Goal: Task Accomplishment & Management: Complete application form

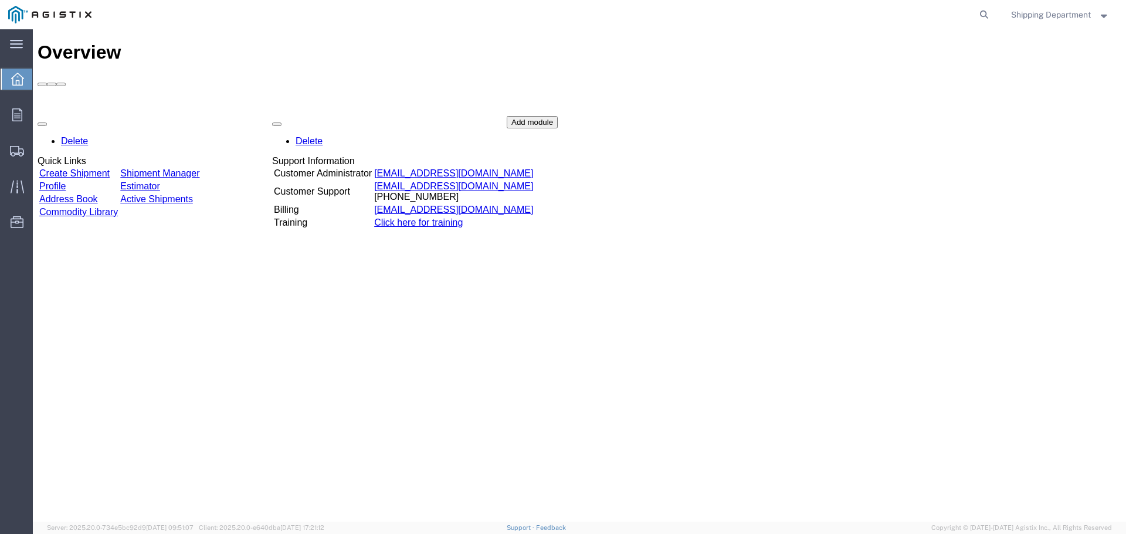
click at [97, 168] on link "Create Shipment" at bounding box center [74, 173] width 70 height 10
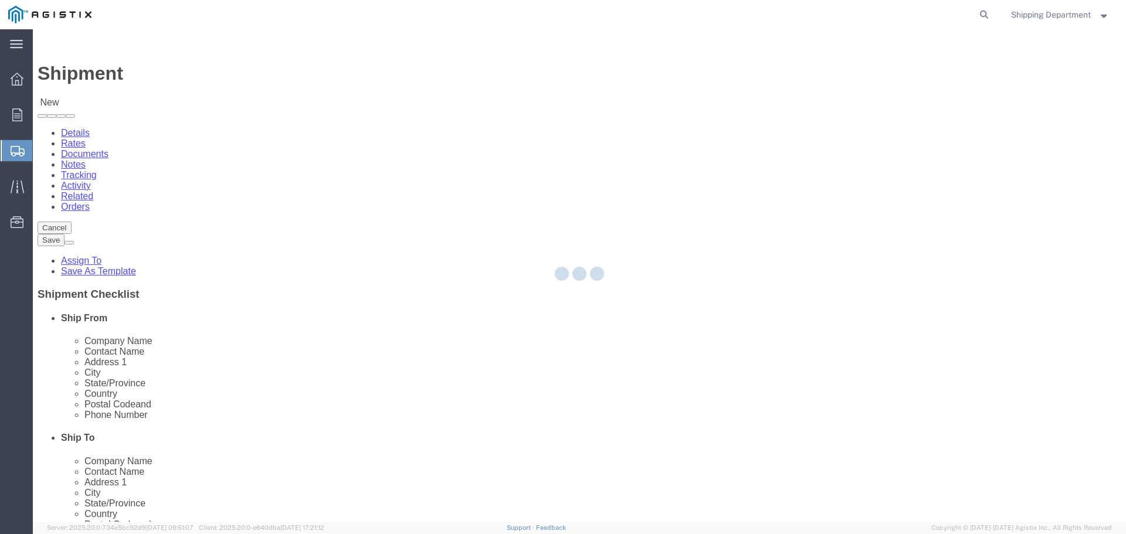
select select
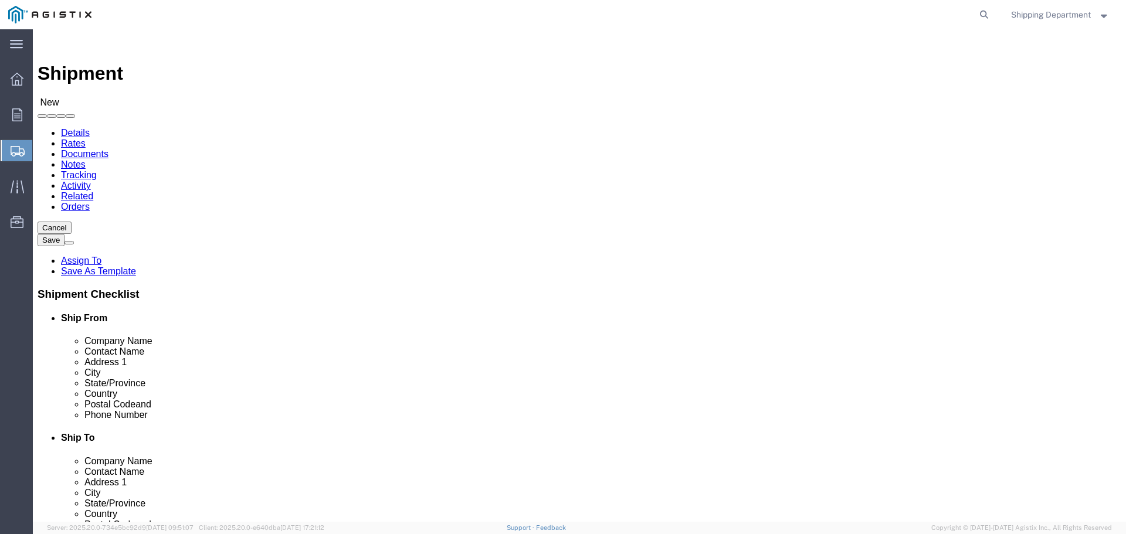
click select "Select [PERSON_NAME] Manufacturing Co PG&E"
select select "9596"
click select "Select [PERSON_NAME] Manufacturing Co PG&E"
select select "PURCHORD"
select select
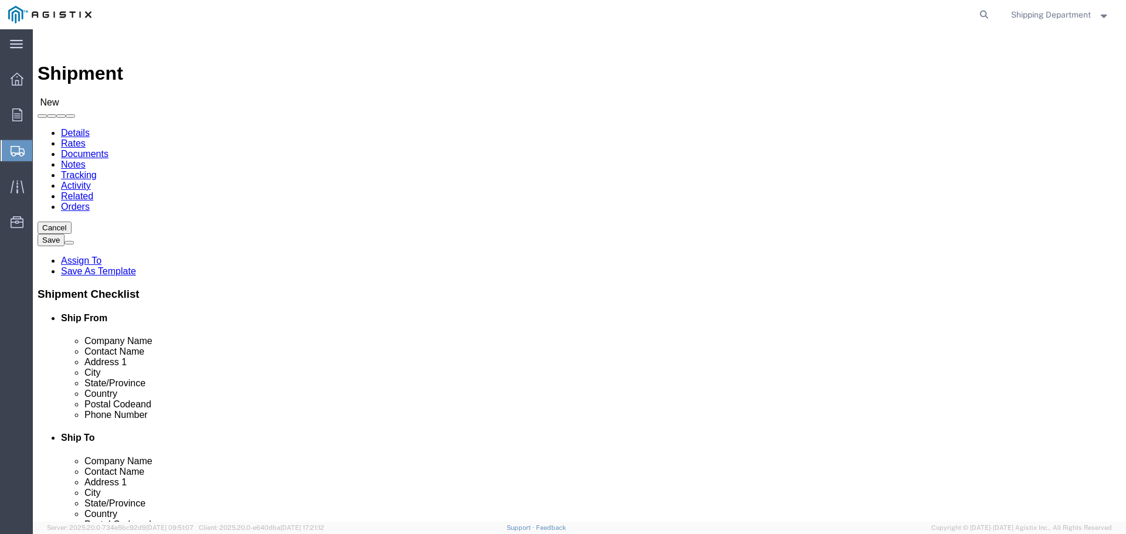
select select
click select "Select All Others [GEOGRAPHIC_DATA] [GEOGRAPHIC_DATA] [GEOGRAPHIC_DATA] [GEOGRA…"
select select "19996"
click select "Select All Others [GEOGRAPHIC_DATA] [GEOGRAPHIC_DATA] [GEOGRAPHIC_DATA] [GEOGRA…"
click span
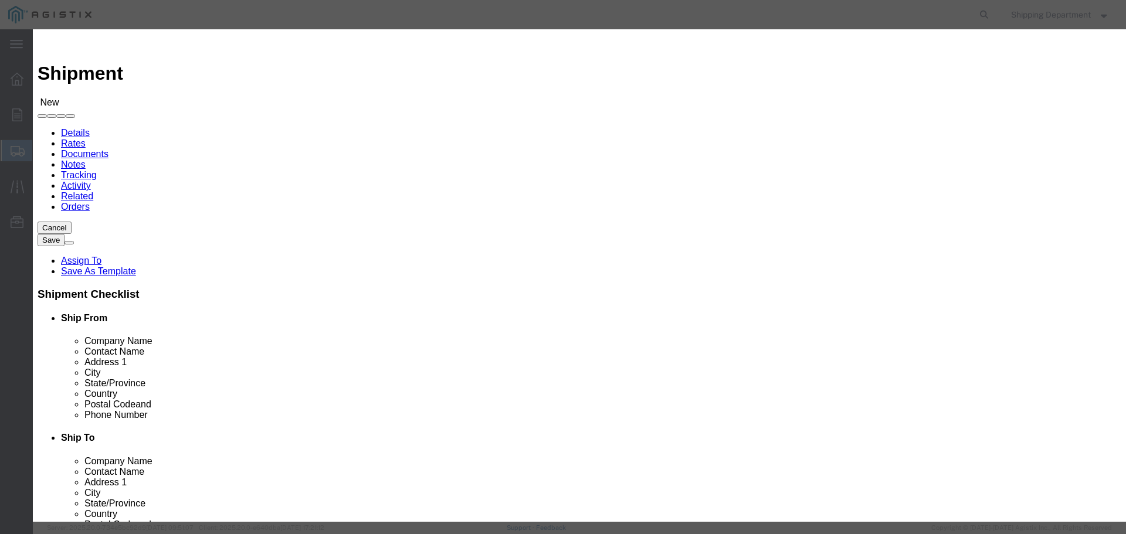
click link "Zip"
click button "Select"
select select
type input "[PERSON_NAME] MFG CO"
type input "[PERSON_NAME]"
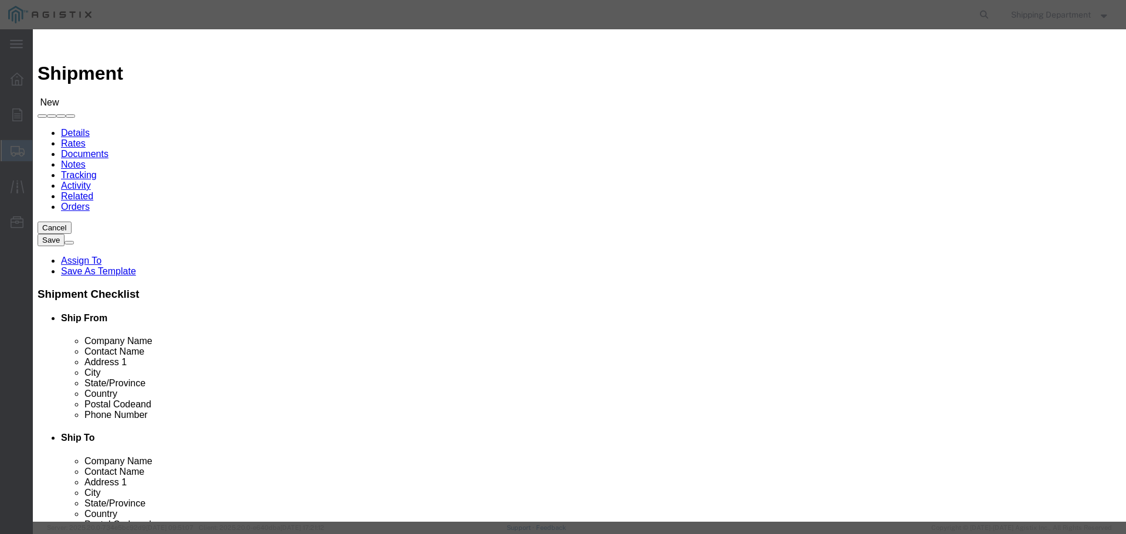
type input "2261 [PERSON_NAME] CT"
type input "[GEOGRAPHIC_DATA]"
type input "94565"
type input "5108563600"
select select "CA"
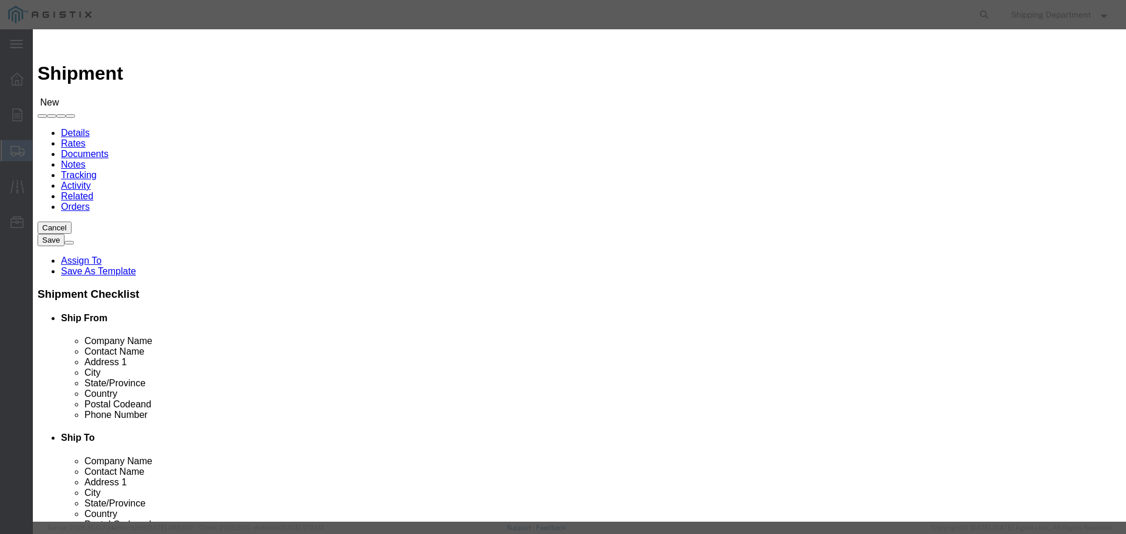
scroll to position [77, 0]
click button "Select"
select select
type input "PG&E - [GEOGRAPHIC_DATA]"
type input "RECEIVING DEPT"
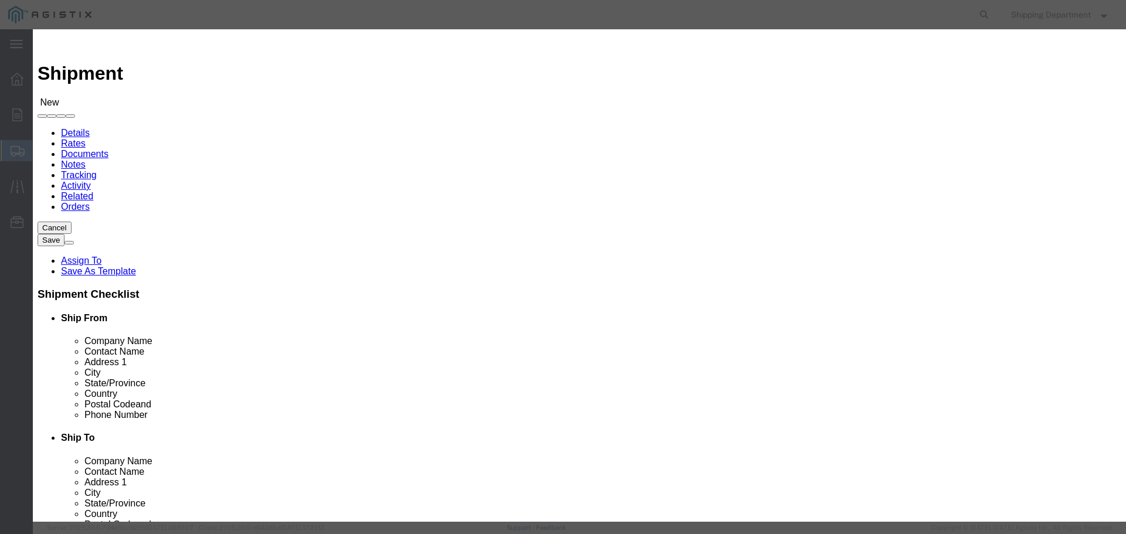
type input "[STREET_ADDRESS]"
type input "[GEOGRAPHIC_DATA]"
type input "95692"
type input "5108563600"
select select "CA"
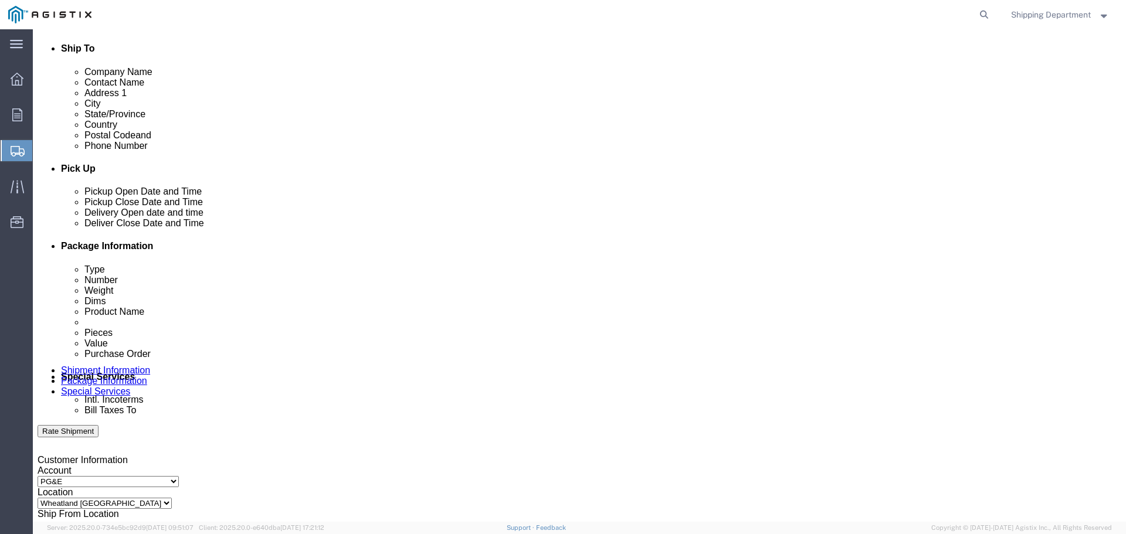
scroll to position [411, 0]
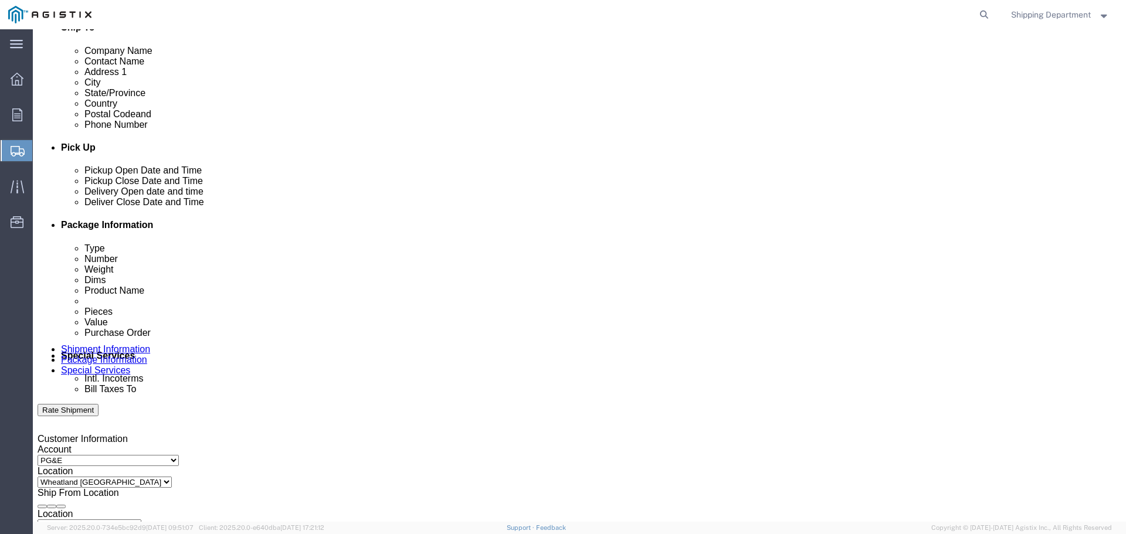
click div "[DATE] 11:00 AM"
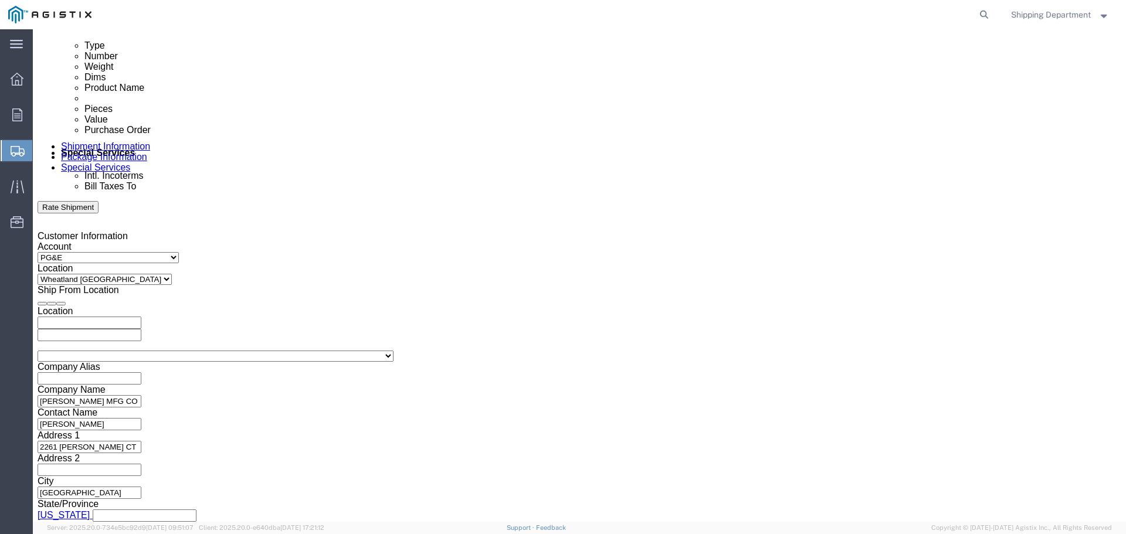
click input "11:00 AM"
type input "8:00 AM"
click button "Apply"
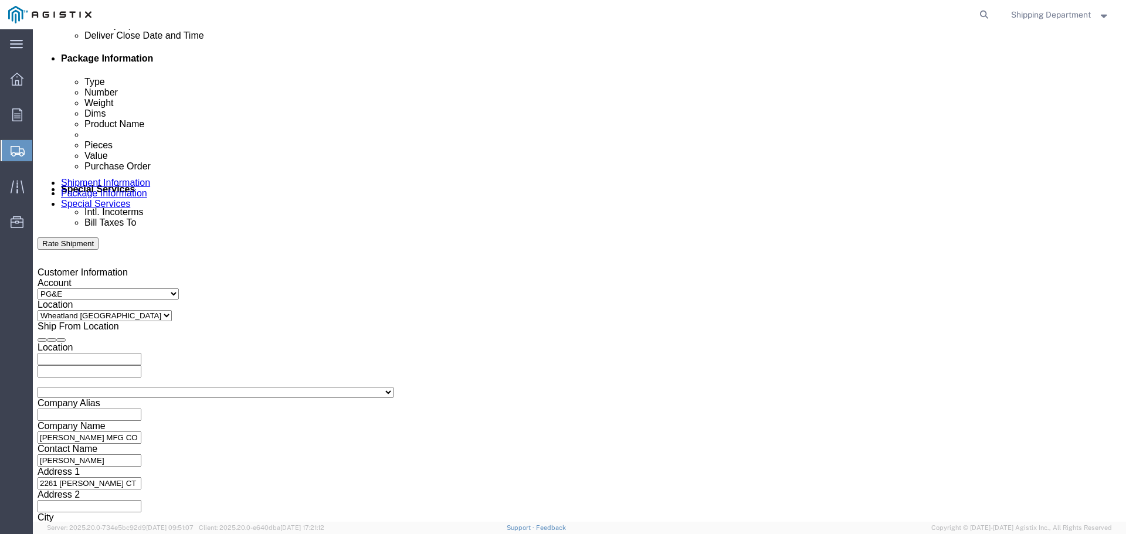
scroll to position [496, 0]
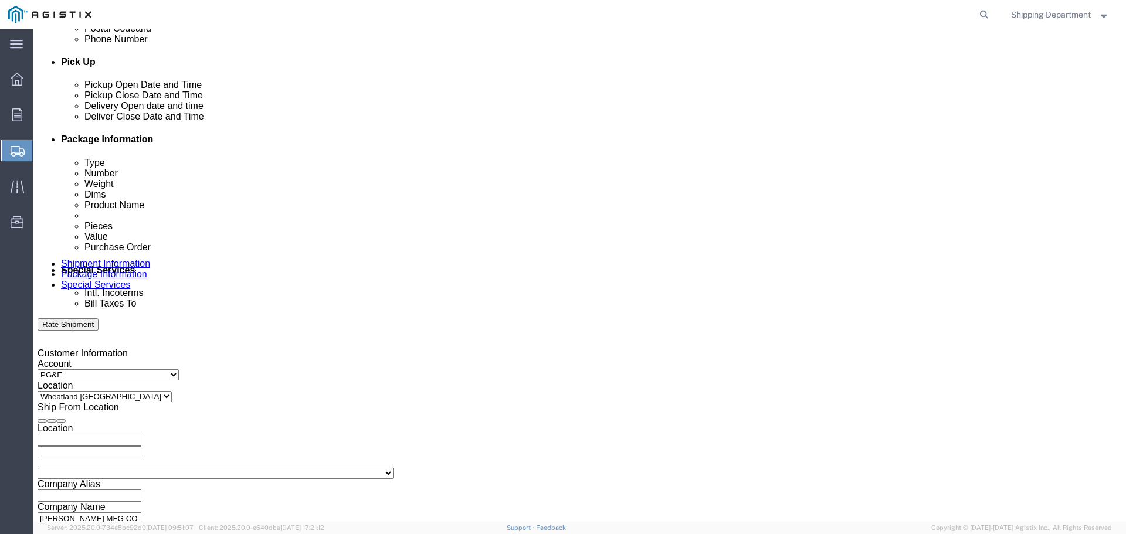
click div
click button "Apply"
click div
click button "Apply"
click input "text"
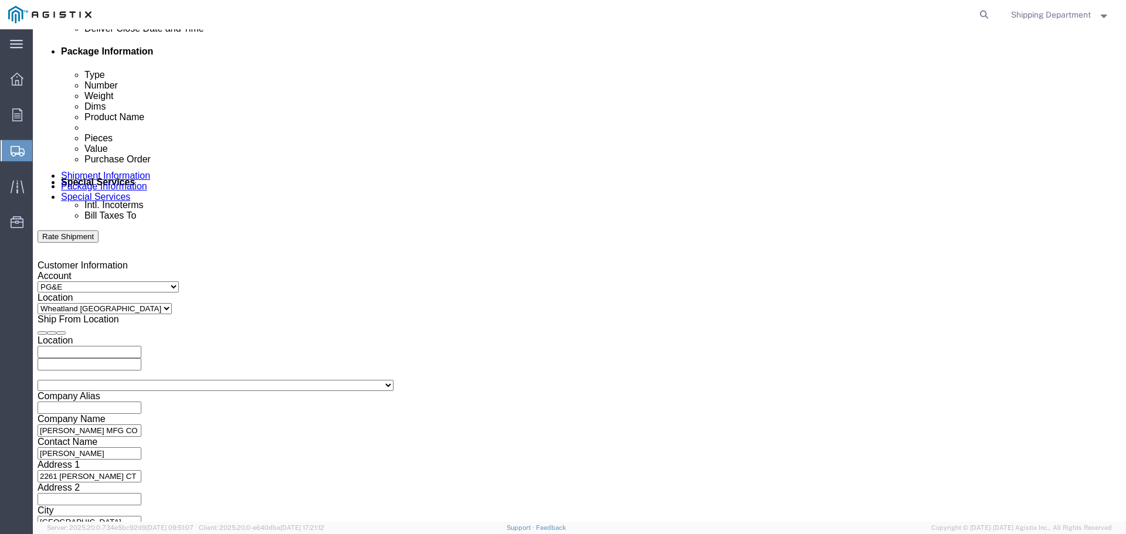
scroll to position [614, 0]
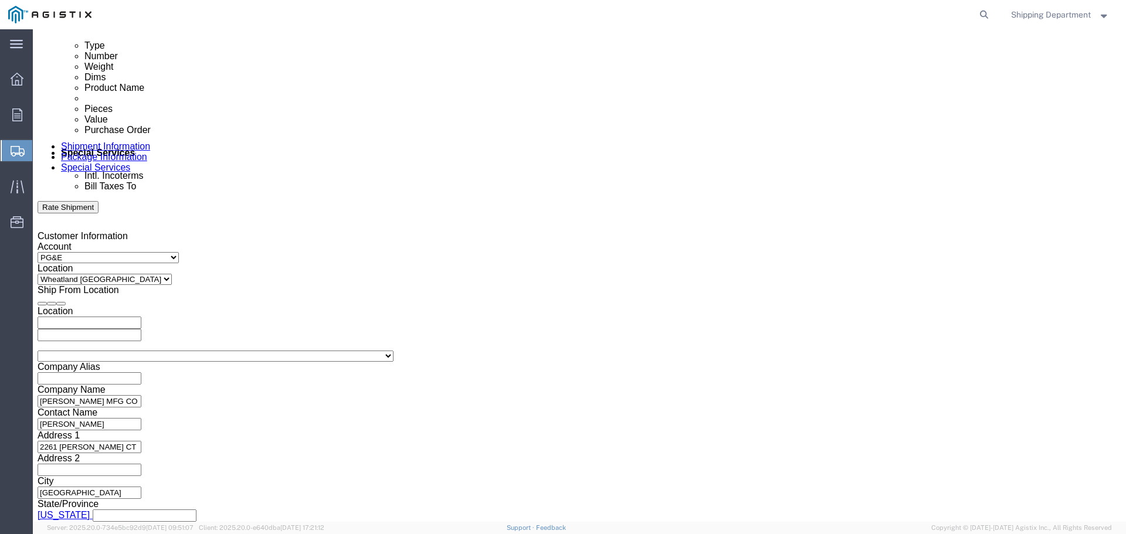
type input "3501413302"
click button "Continue"
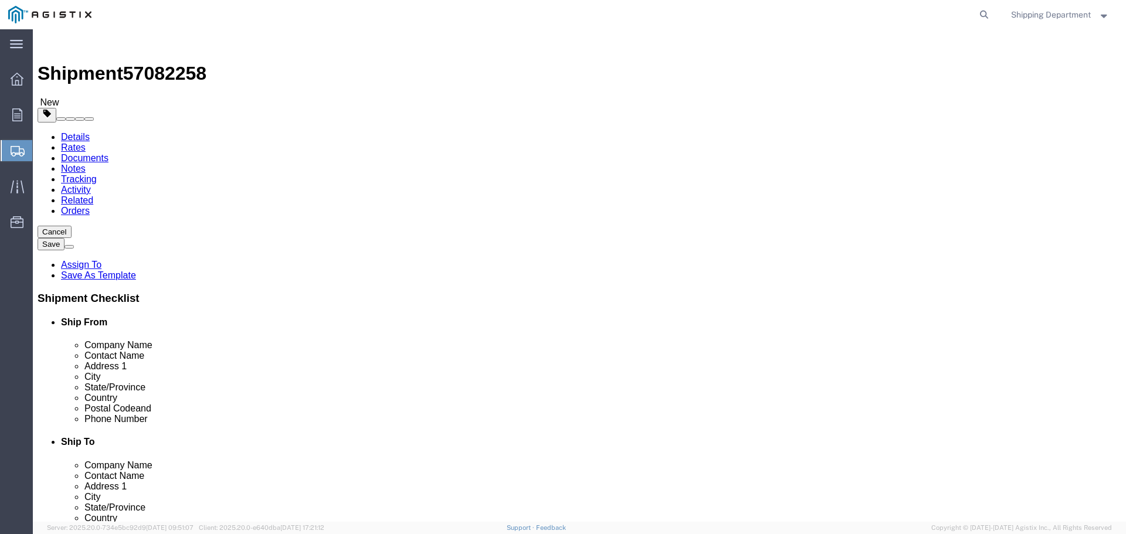
click select "Select Bulk Bundle(s) Cardboard Box(es) Carton(s) Crate(s) Drum(s) (Fiberboard)…"
select select "POST"
click select "Select Bulk Bundle(s) Cardboard Box(es) Carton(s) Crate(s) Drum(s) (Fiberboard)…"
drag, startPoint x: 180, startPoint y: 252, endPoint x: 133, endPoint y: 256, distance: 47.1
click div "Number 1"
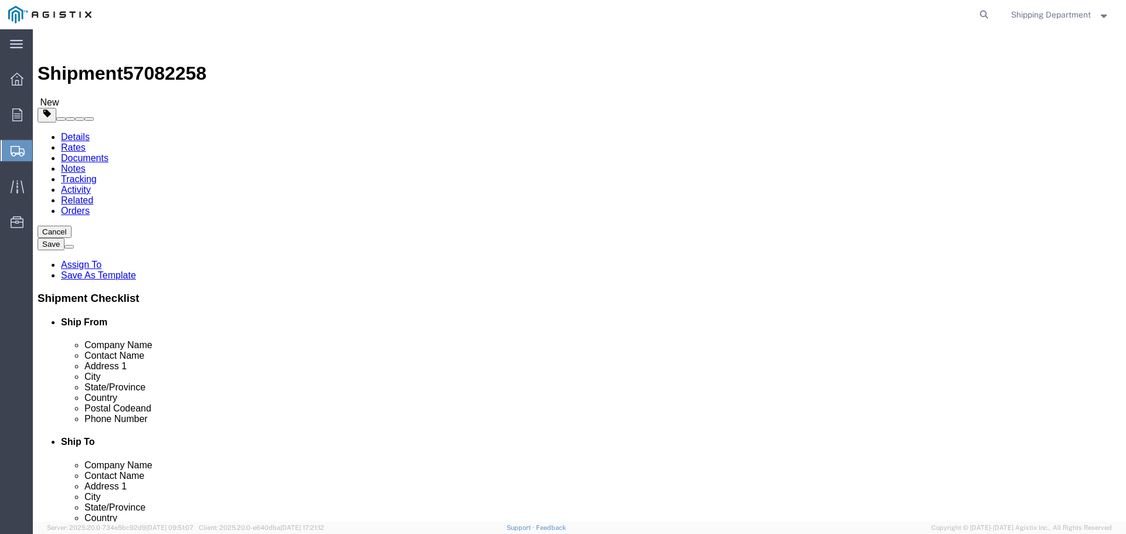
type input "4"
click input "text"
type input "240"
type input "42"
type input "12"
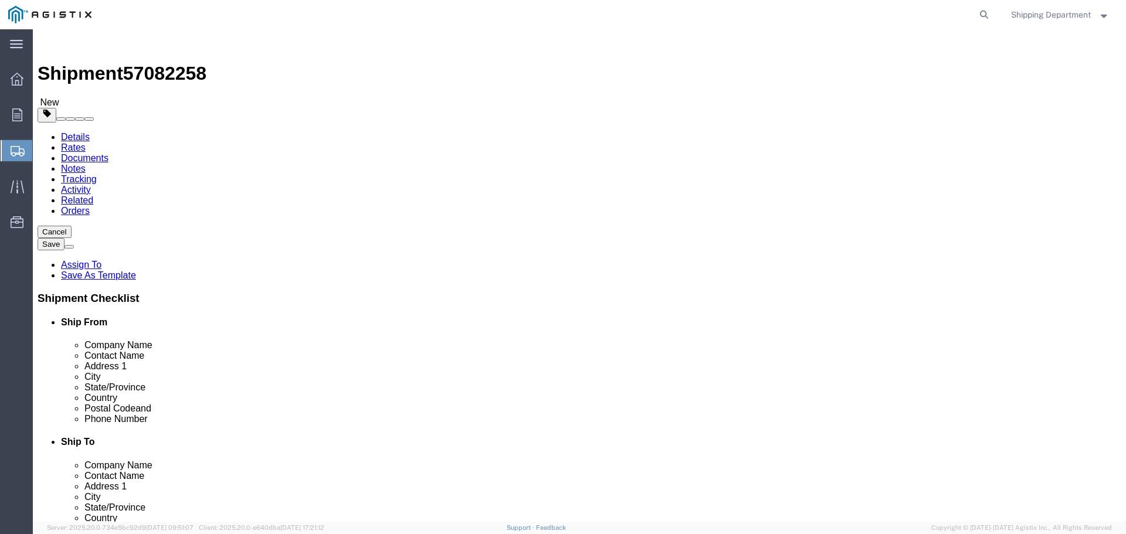
drag, startPoint x: 187, startPoint y: 302, endPoint x: 161, endPoint y: 300, distance: 25.3
click input "0.00"
type input "5050"
click link "Add Content"
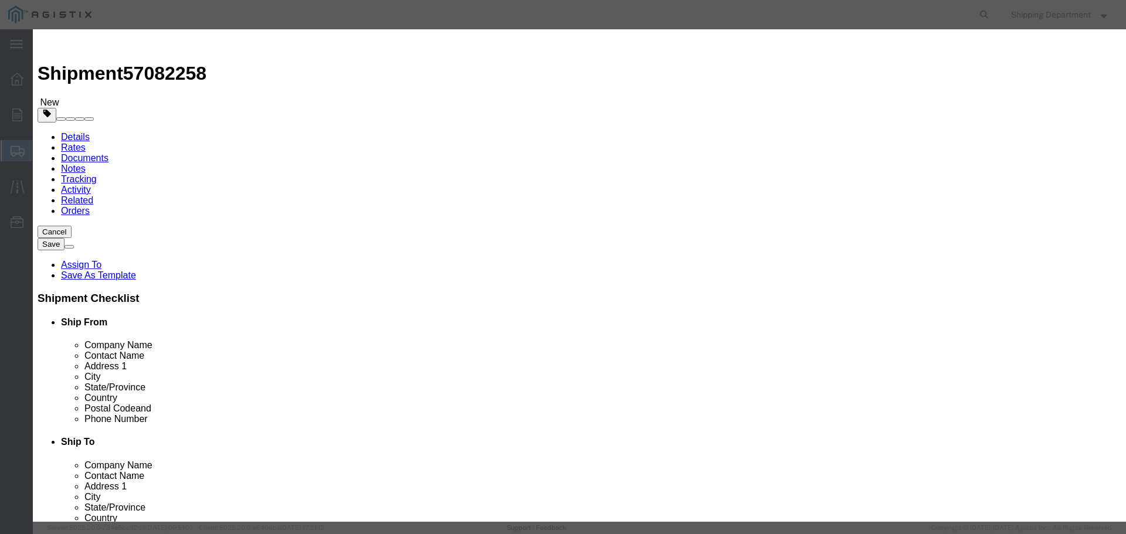
click input "text"
type input "M263250"
click td "Name: CROSS ARM COMPOSITE 20 FT"
select select
select select "USD"
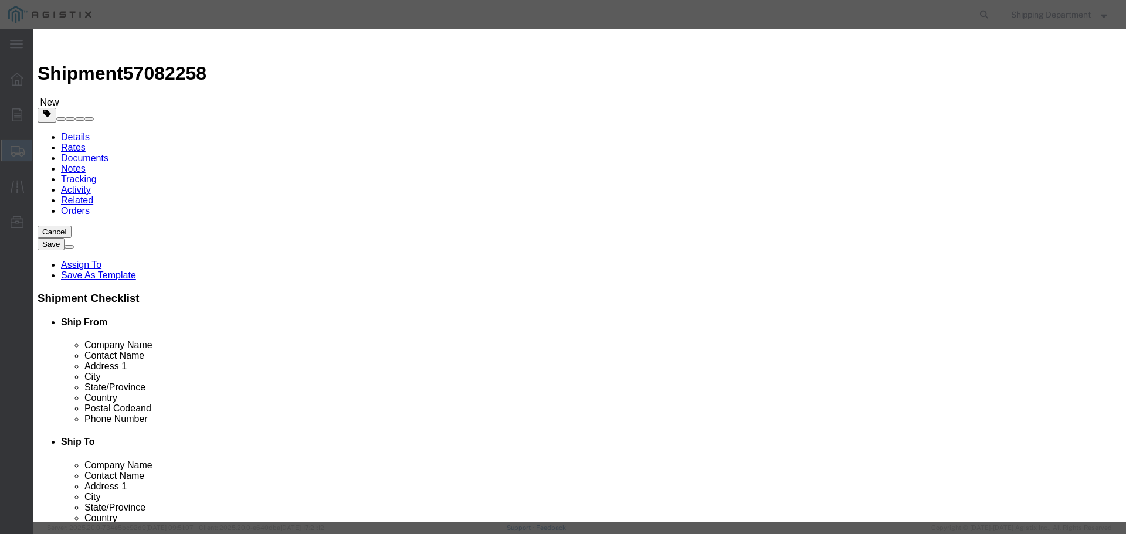
type input "CROSS ARM COMPOSITE 20 FT"
type input "M263250"
click input "text"
type input "36"
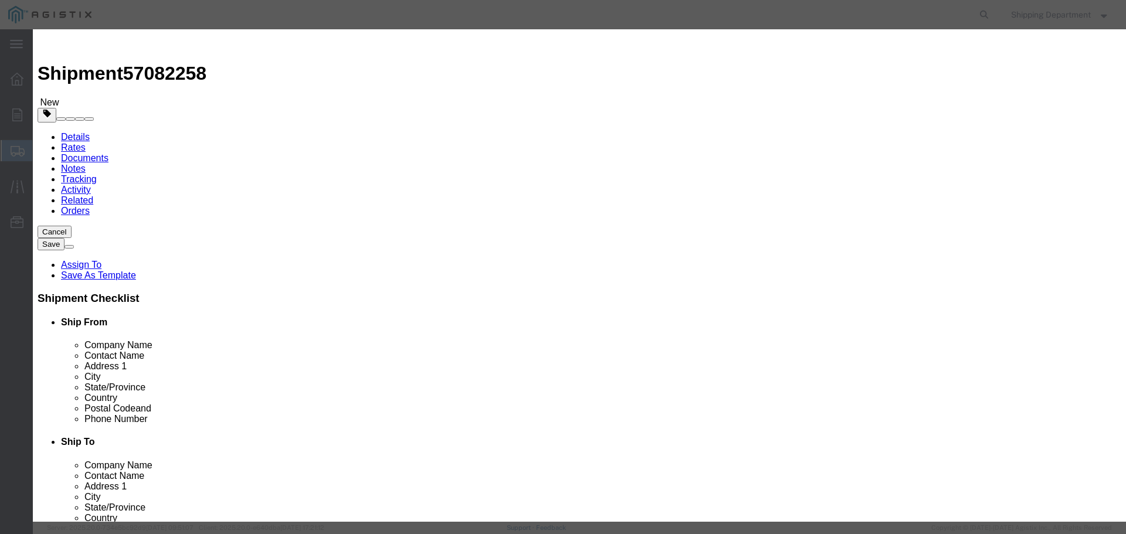
click input "text"
type input "1"
click select "Select 50 55 60 65 70 85 92.5 100 125 175 250 300 400"
select select "50"
click select "Select 50 55 60 65 70 85 92.5 100 125 175 250 300 400"
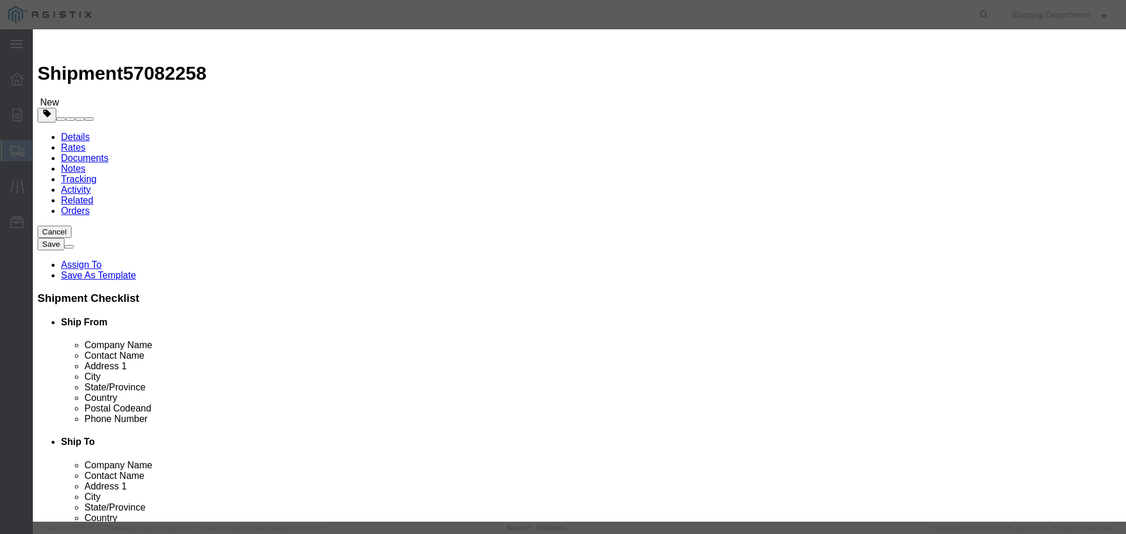
click button "Save & Close"
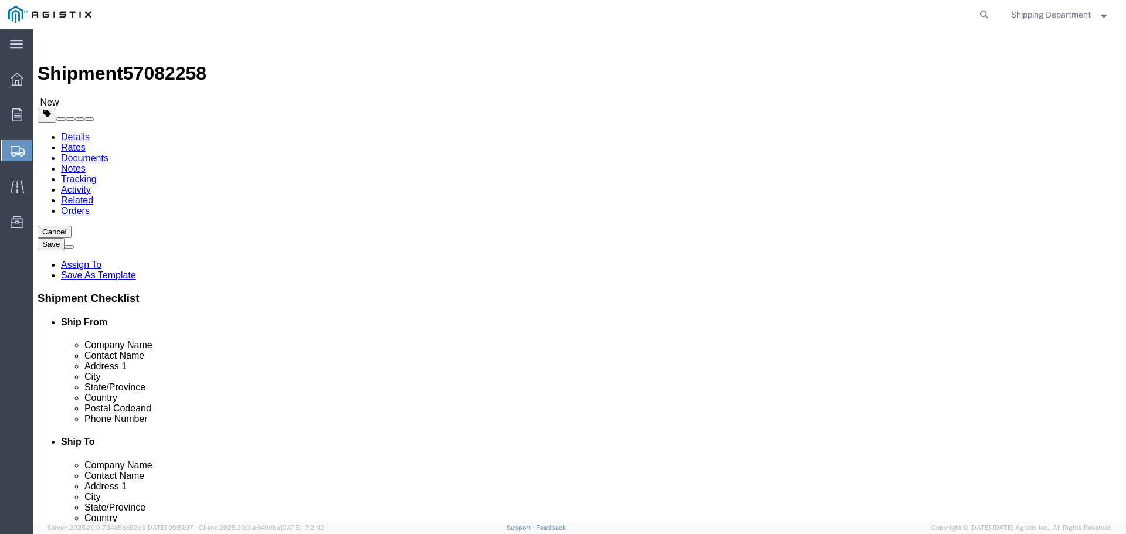
click button "Continue"
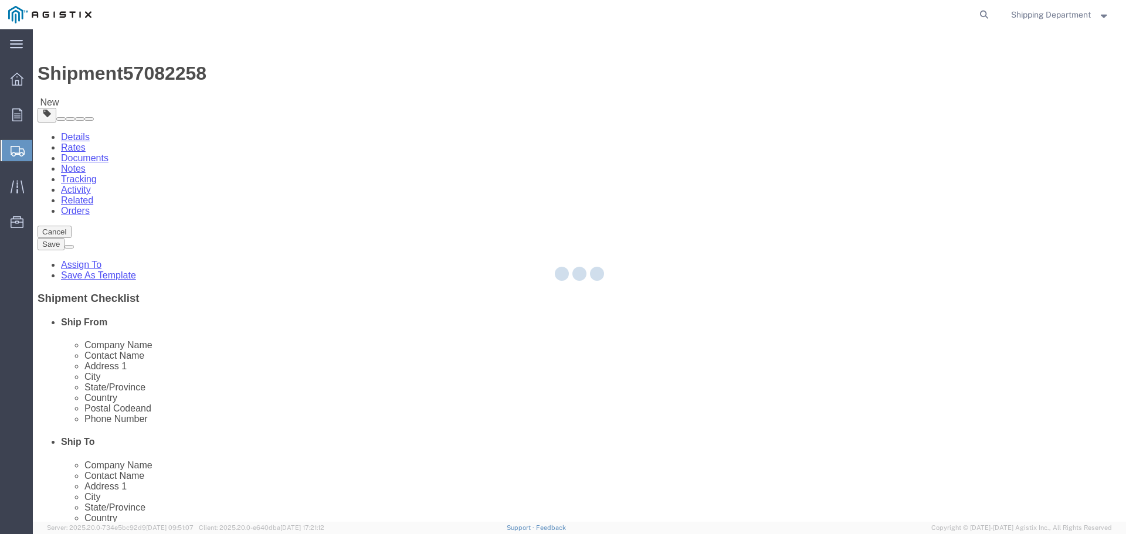
select select
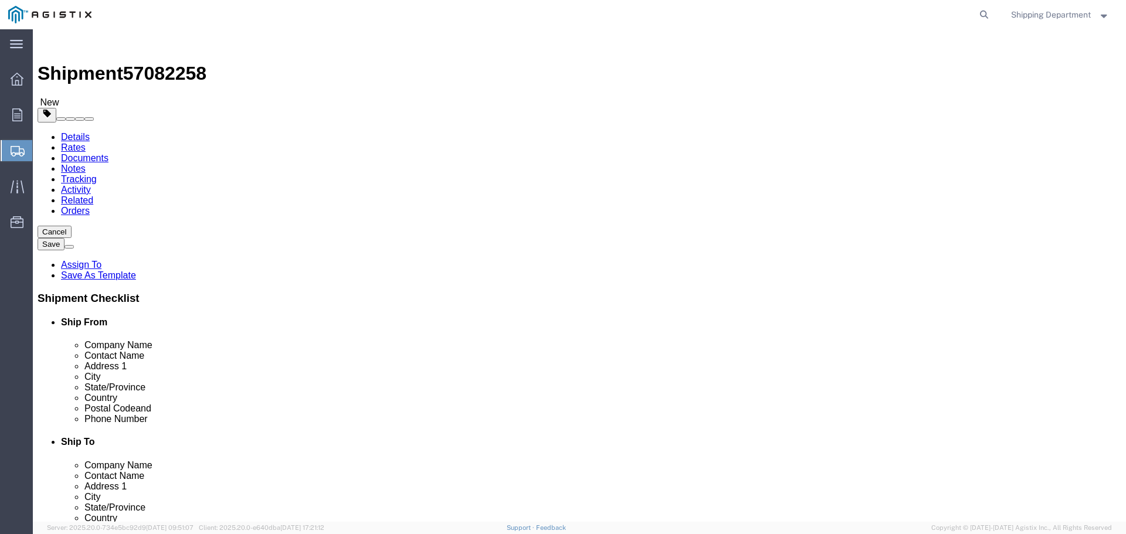
click button "Rate Shipment"
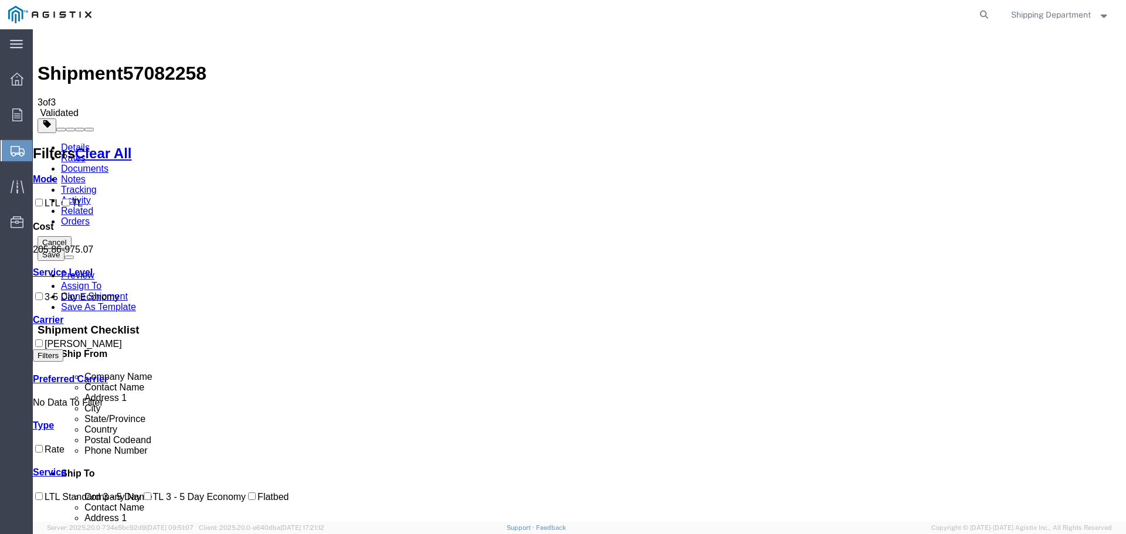
checkbox input "true"
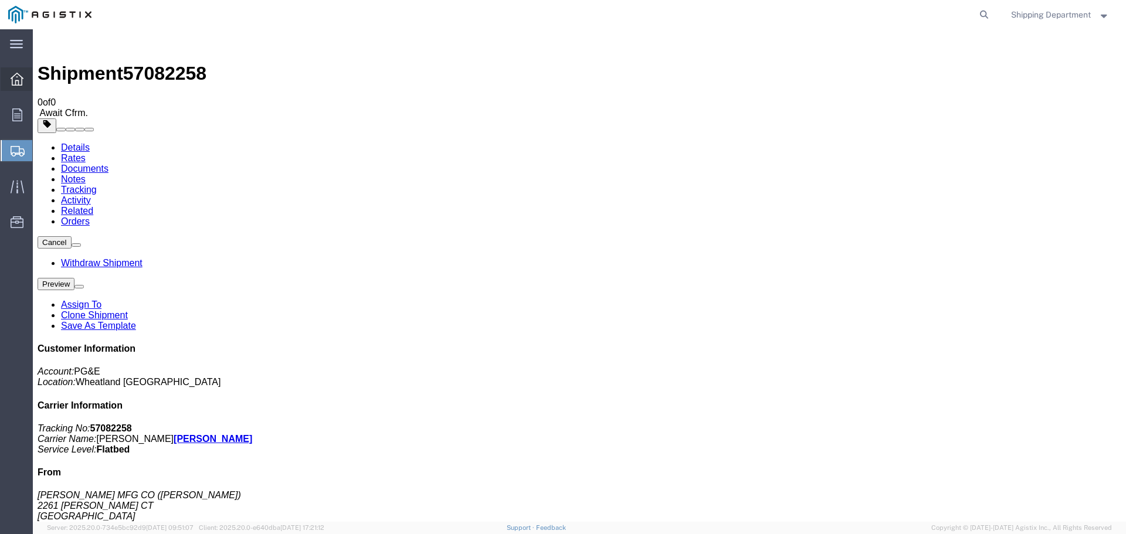
click at [14, 76] on icon at bounding box center [17, 79] width 13 height 13
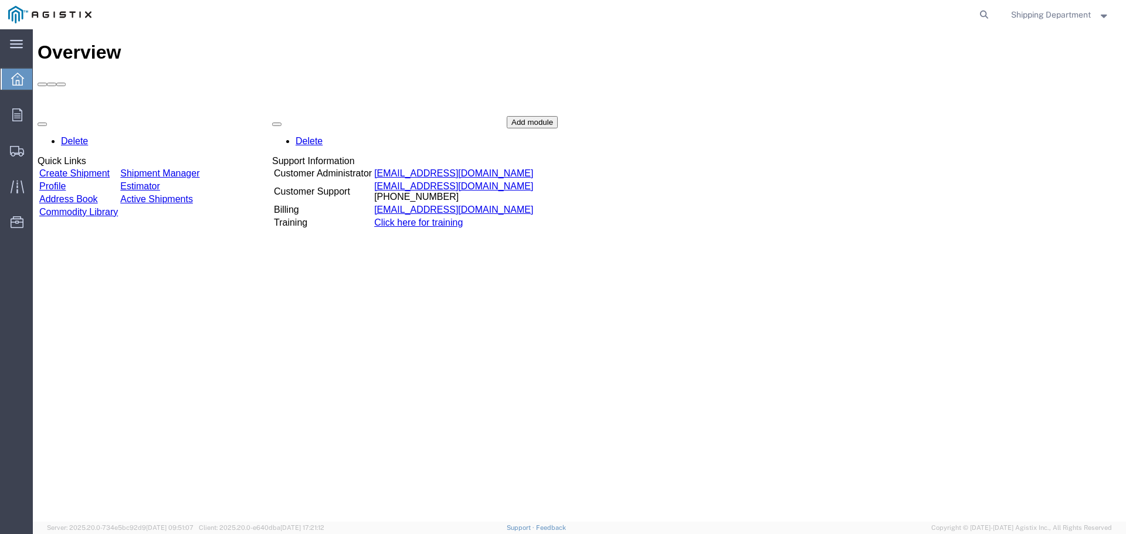
click at [100, 168] on link "Create Shipment" at bounding box center [74, 173] width 70 height 10
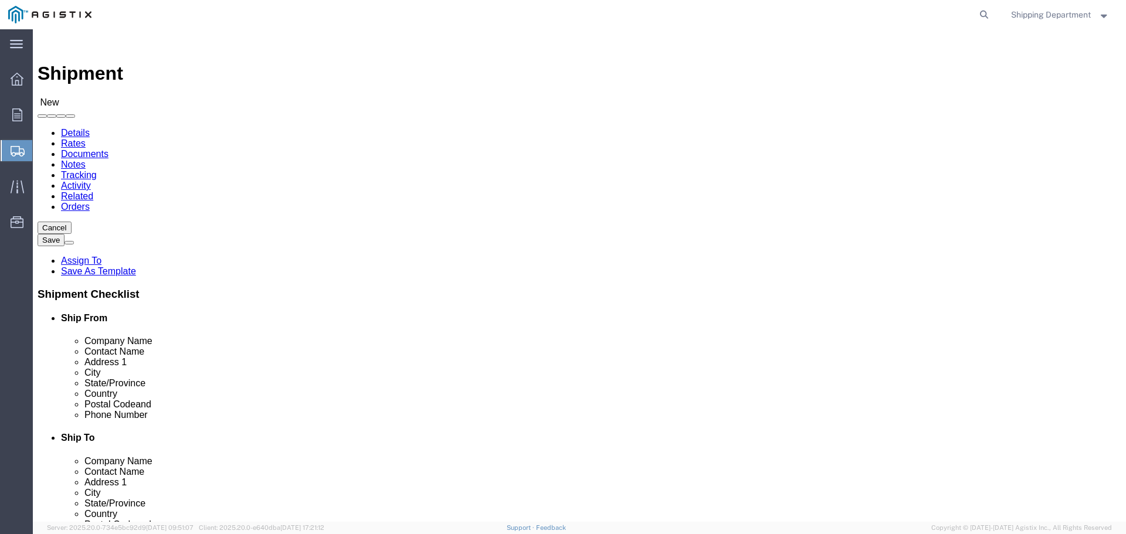
click select "Select [PERSON_NAME] Manufacturing Co PG&E"
select select "9596"
click select "Select [PERSON_NAME] Manufacturing Co PG&E"
select select "PURCHORD"
select select
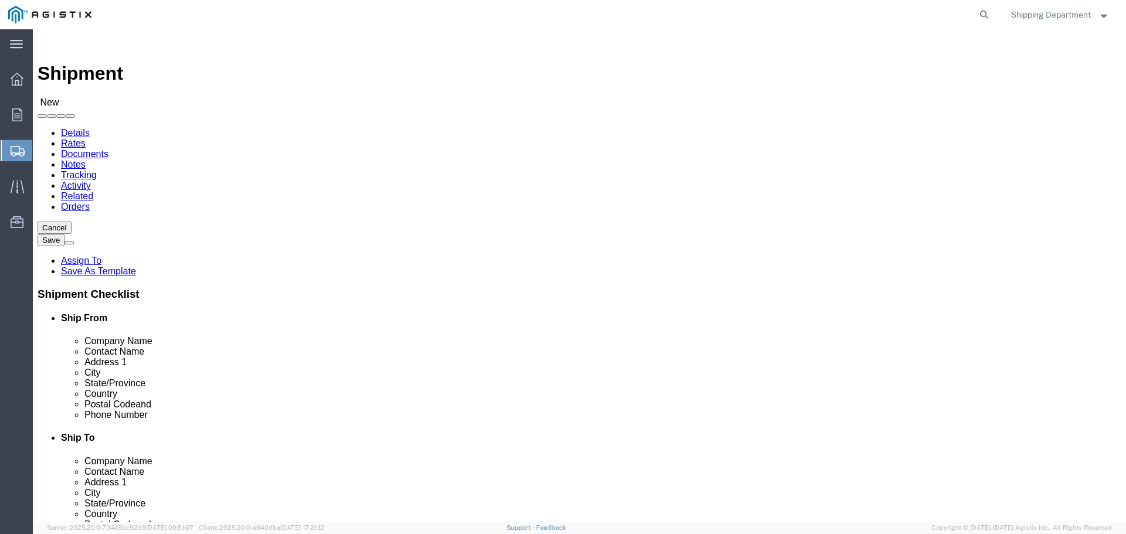
select select
click select "Select All Others [GEOGRAPHIC_DATA] [GEOGRAPHIC_DATA] [GEOGRAPHIC_DATA] [GEOGRA…"
select select "19745"
click select "Select All Others [GEOGRAPHIC_DATA] [GEOGRAPHIC_DATA] [GEOGRAPHIC_DATA] [GEOGRA…"
click span
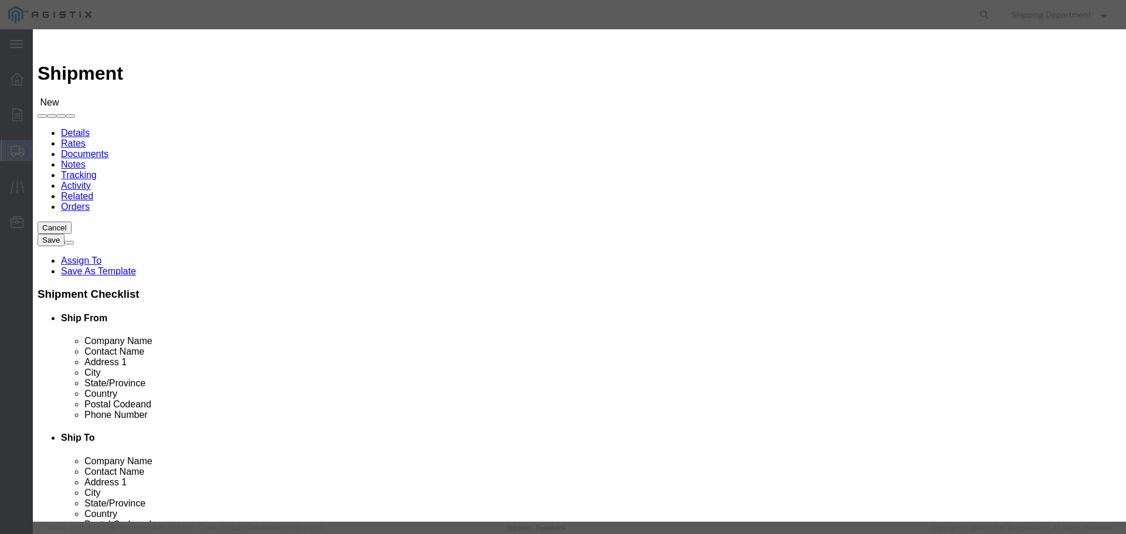
click link "Zip"
click button "Select"
type input "94565"
type input "5108563600"
select select "CA"
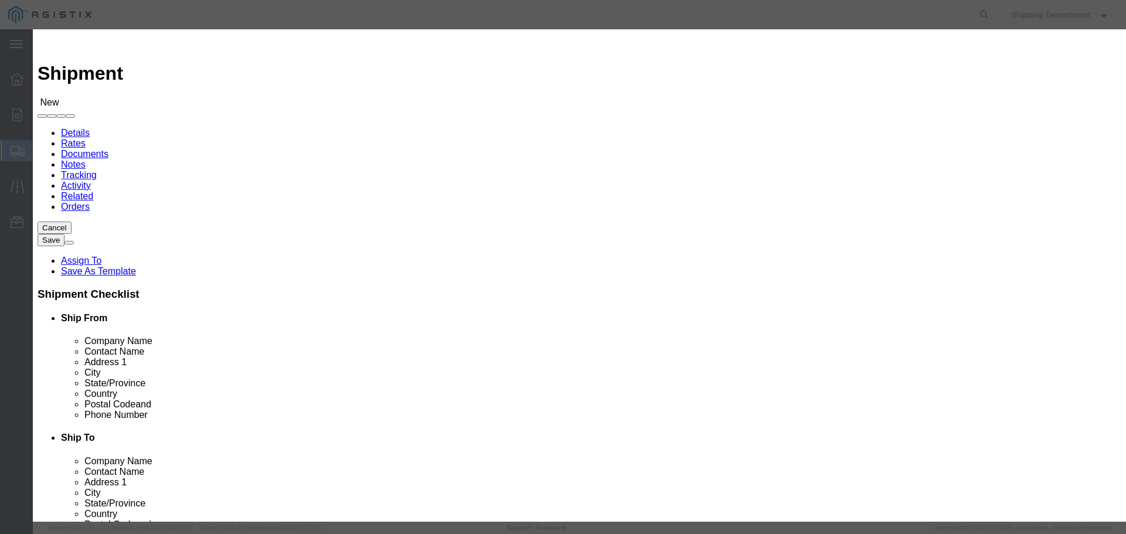
click button "Select"
type input "93725"
type input "5108563600"
select select "CA"
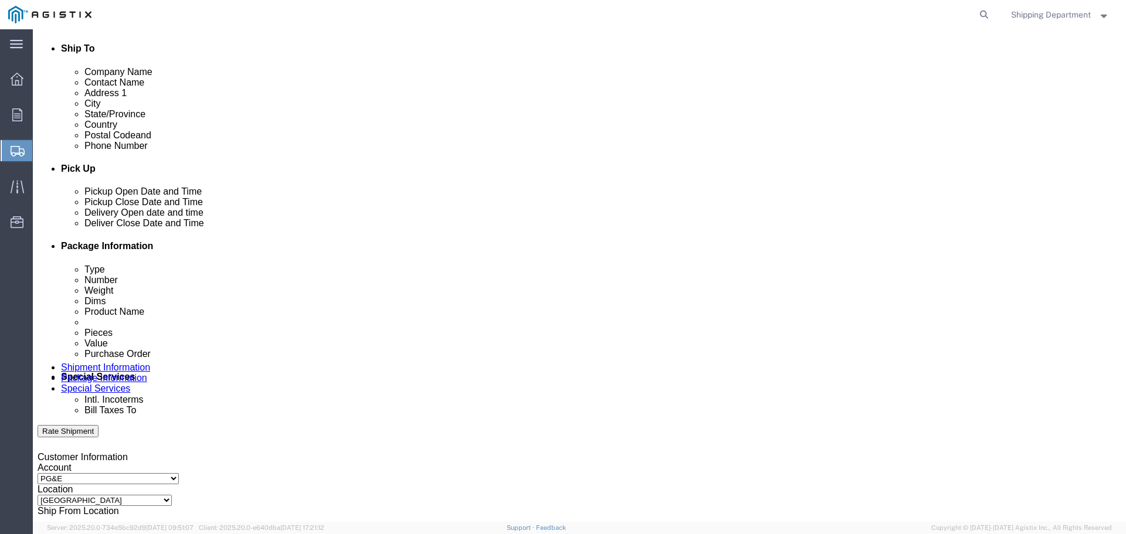
scroll to position [411, 0]
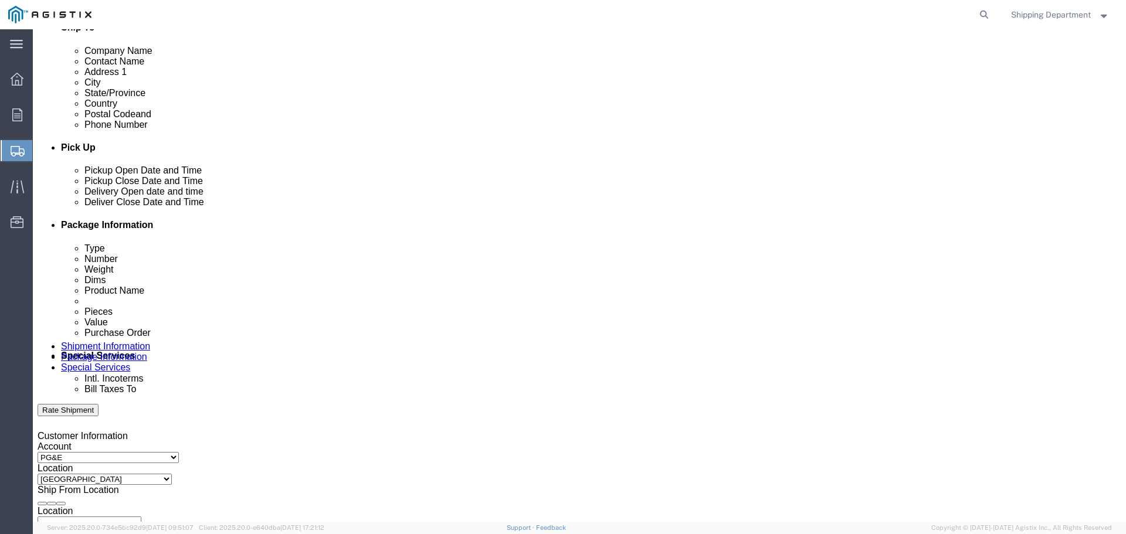
click div "[DATE] 11:00 AM"
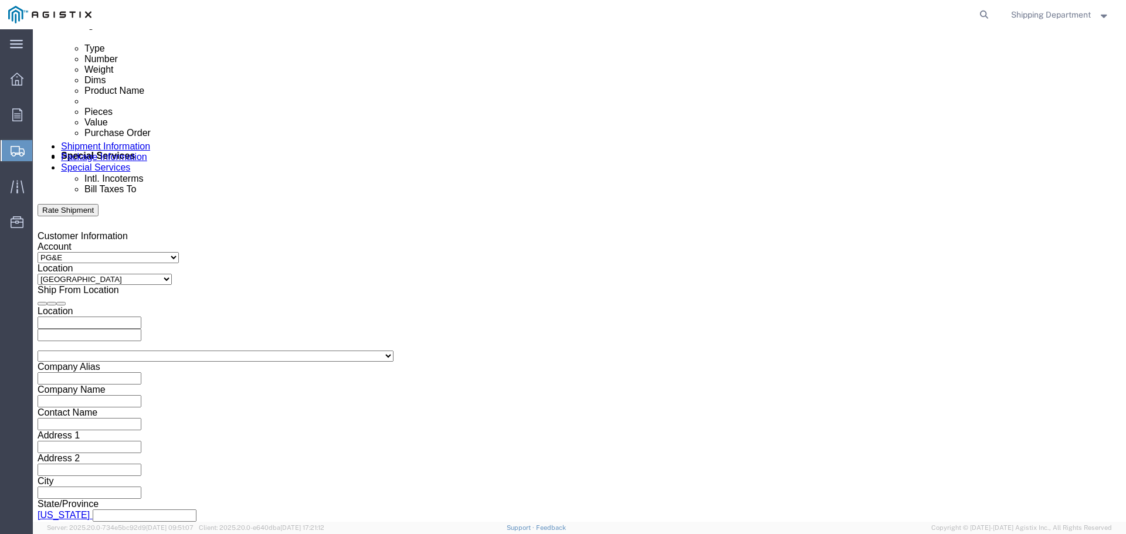
click input "11:00 AM"
type input "7:00 AM"
click button "Apply"
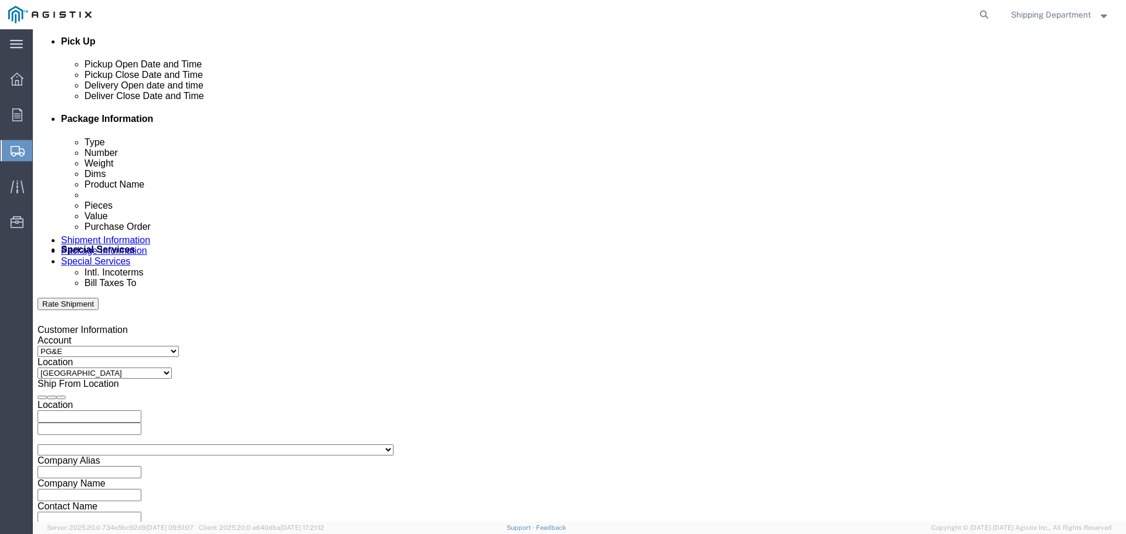
scroll to position [493, 0]
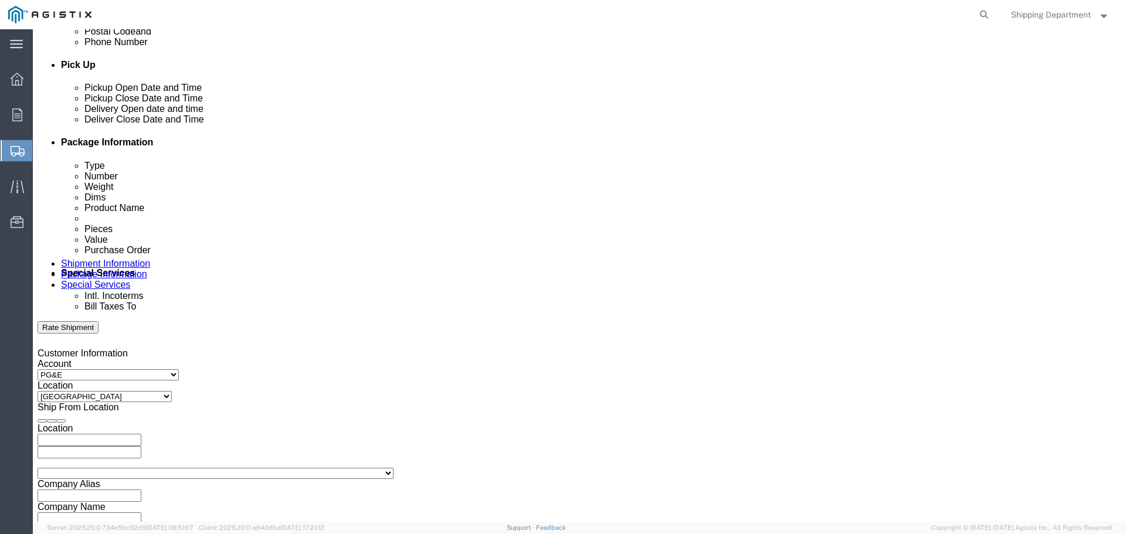
click div
click button "Apply"
click div
click button "Apply"
click input "text"
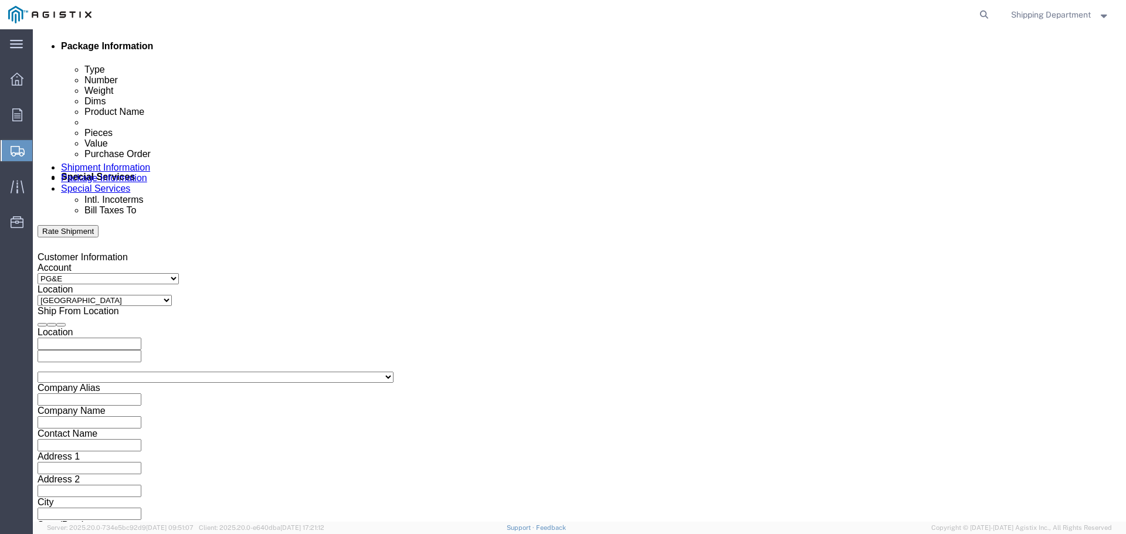
scroll to position [611, 0]
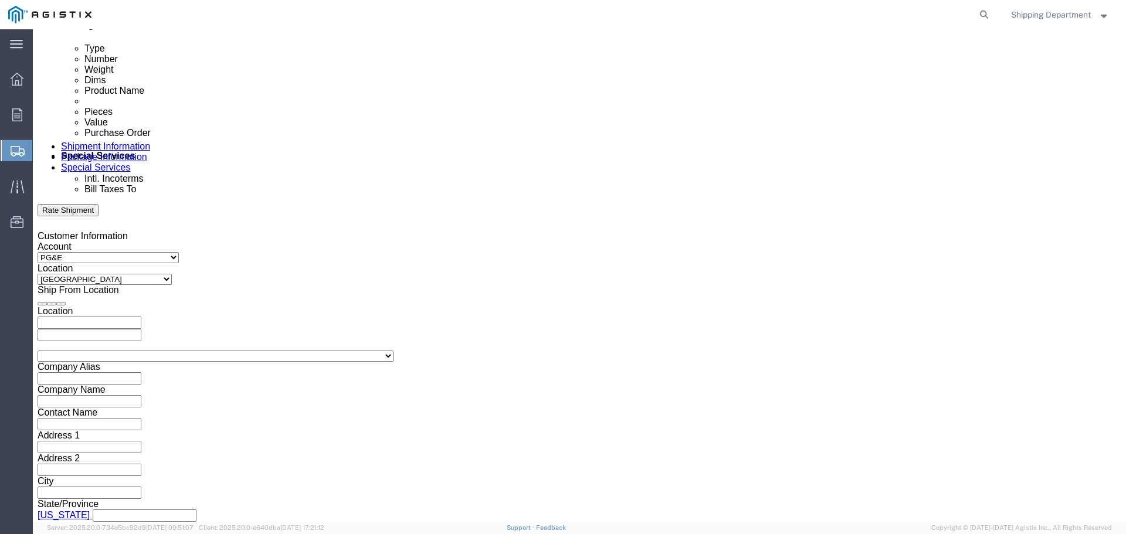
type input "3501413303"
click button "Continue"
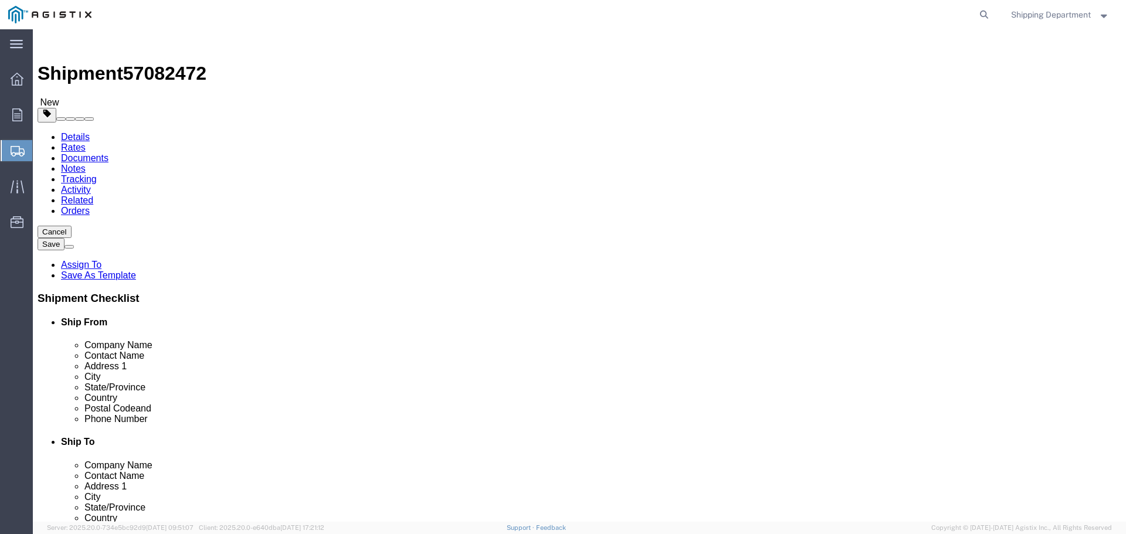
click select "Select Bulk Bundle(s) Cardboard Box(es) Carton(s) Crate(s) Drum(s) (Fiberboard)…"
select select "POST"
click select "Select Bulk Bundle(s) Cardboard Box(es) Carton(s) Crate(s) Drum(s) (Fiberboard)…"
click input "1"
type input "11"
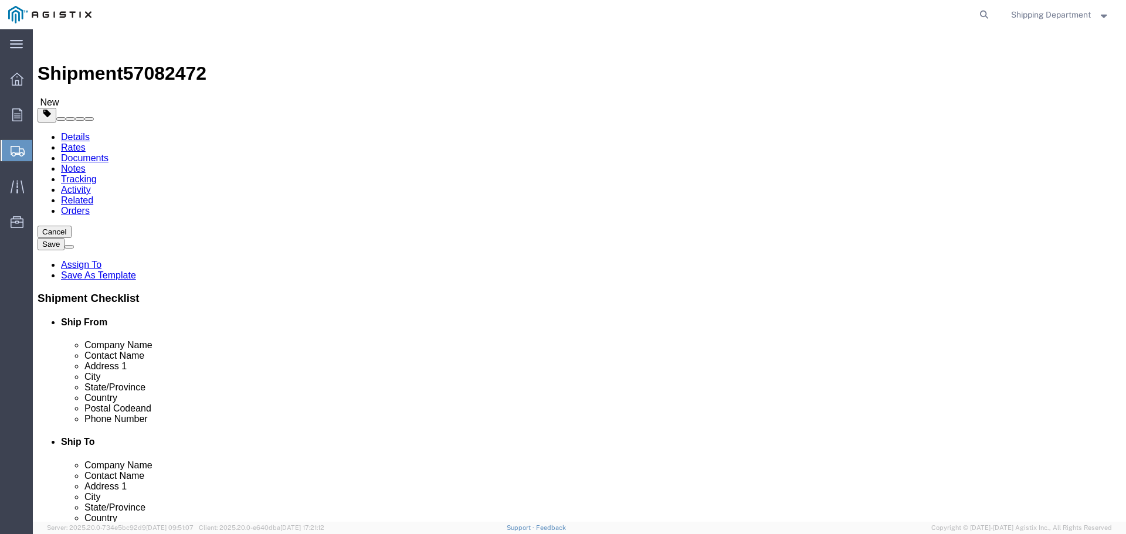
click input "text"
type input "240"
type input "42"
type input "12"
drag, startPoint x: 184, startPoint y: 296, endPoint x: 143, endPoint y: 296, distance: 41.1
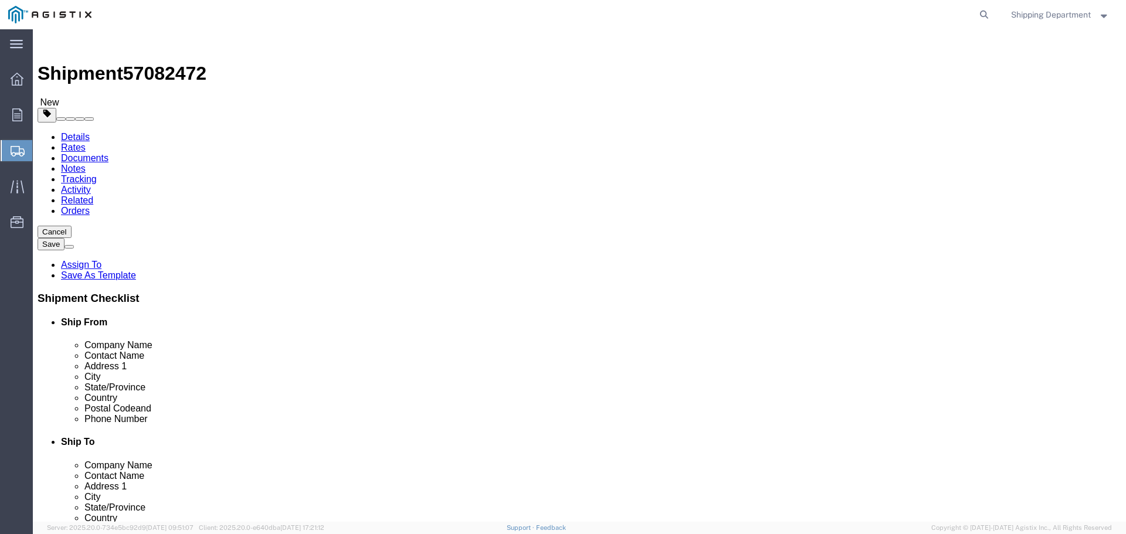
click div "Weight 0.00 Select kgs lbs Ship. t°"
type input "13860"
click link "Add Content"
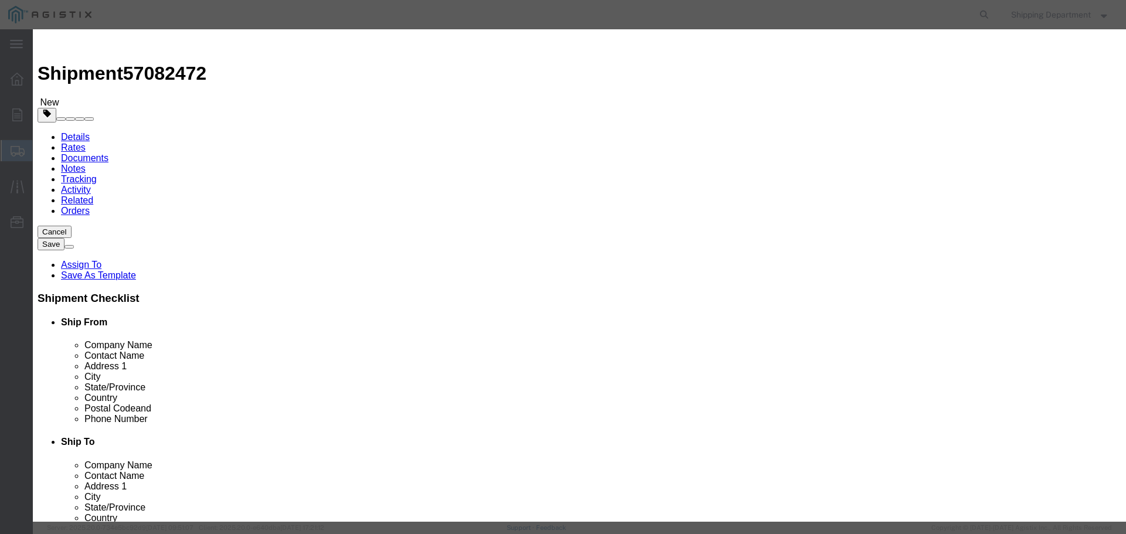
click input "text"
type input "M263250"
click td "Name: CROSS ARM COMPOSITE 20 FT"
select select
select select "USD"
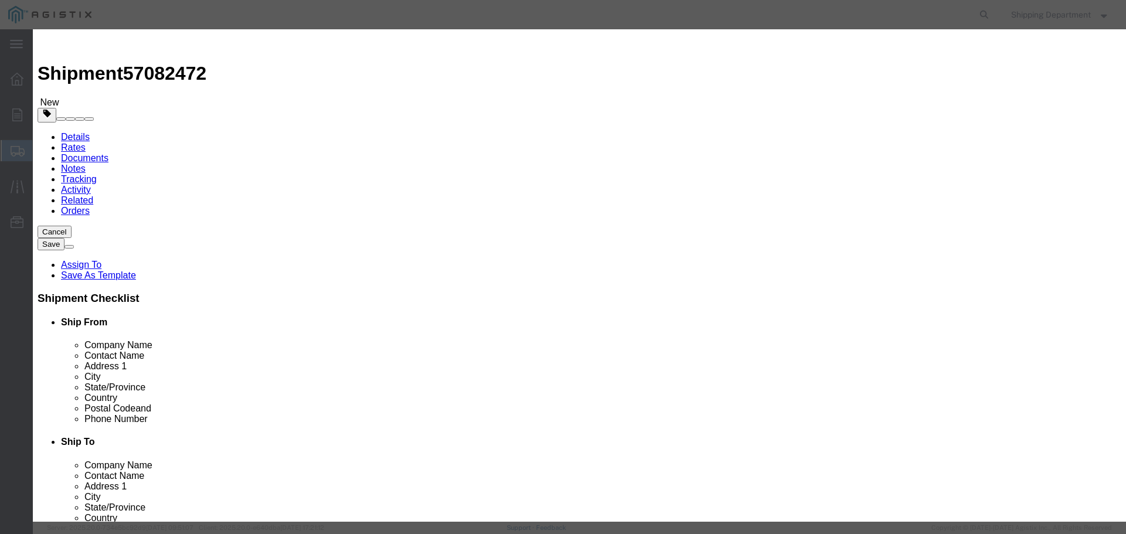
type input "CROSS ARM COMPOSITE 20 FT"
type input "M263250"
click input "text"
type input "99"
click input "text"
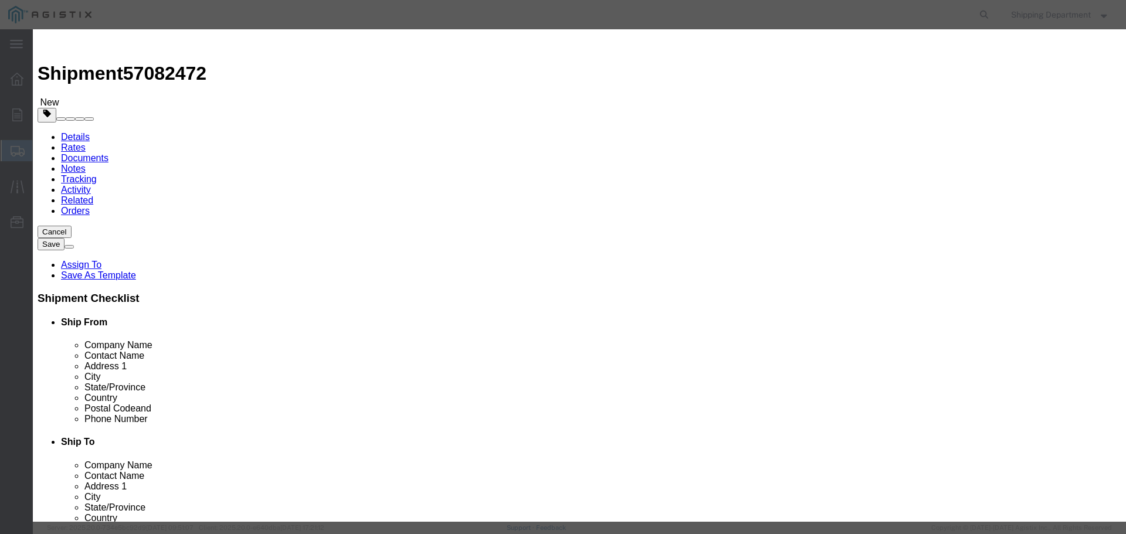
type input "1"
click select "Select 50 55 60 65 70 85 92.5 100 125 175 250 300 400"
select select "50"
click select "Select 50 55 60 65 70 85 92.5 100 125 175 250 300 400"
click button "Save & Close"
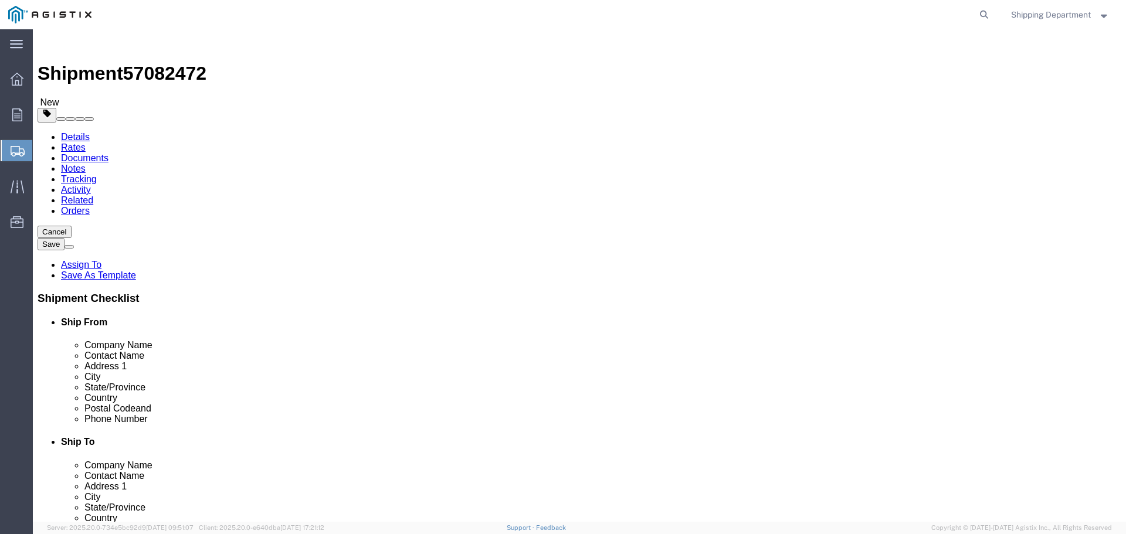
click button "Continue"
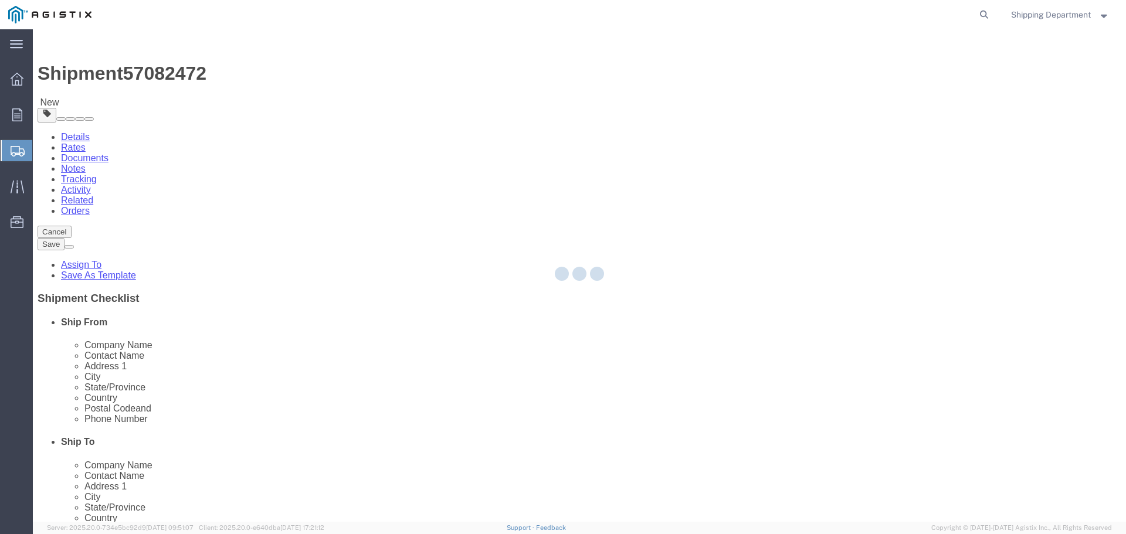
select select
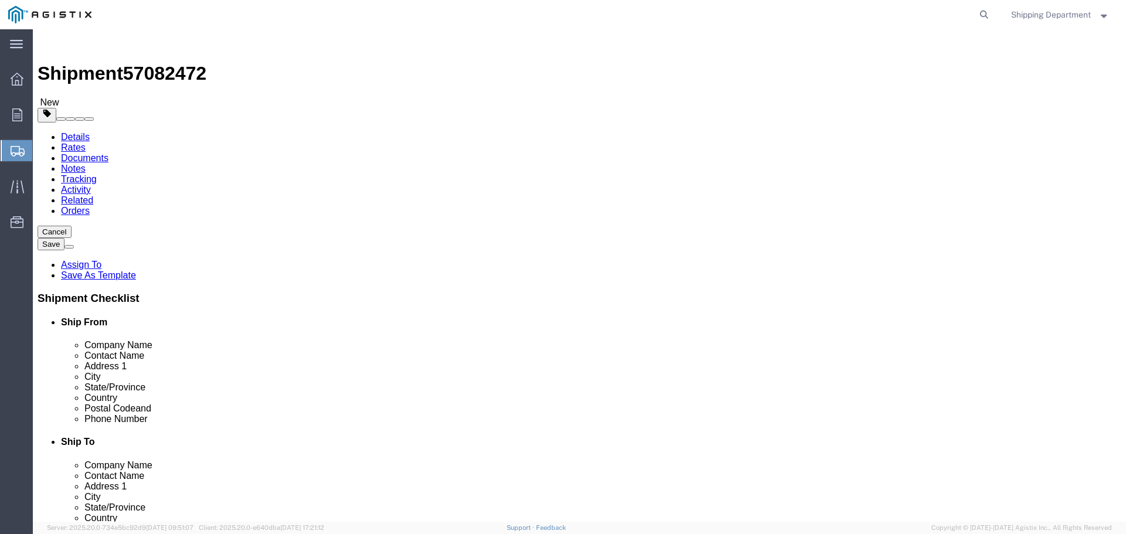
click button "Rate Shipment"
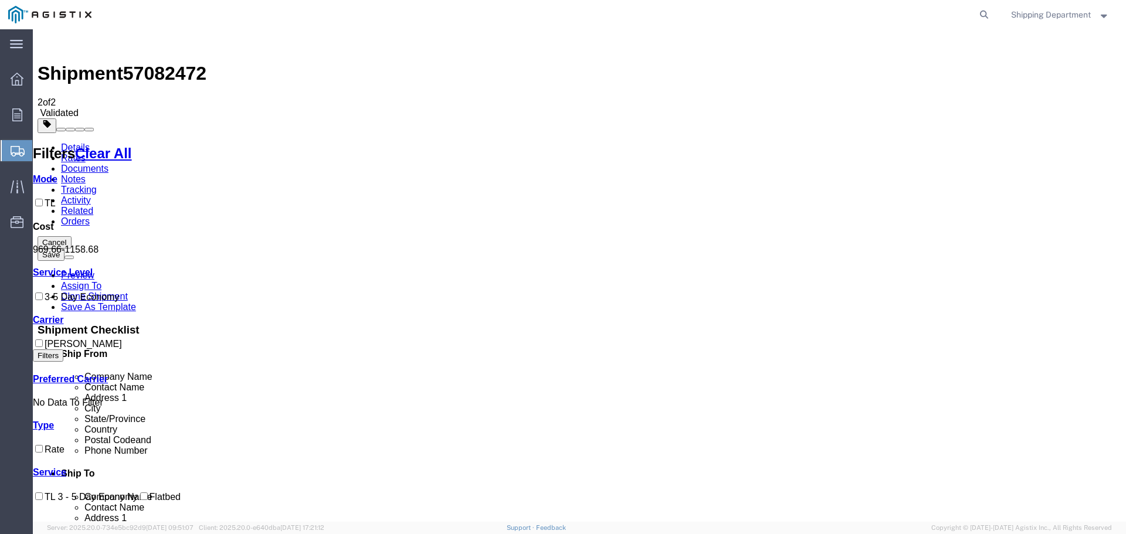
checkbox input "true"
